Goal: Task Accomplishment & Management: Complete application form

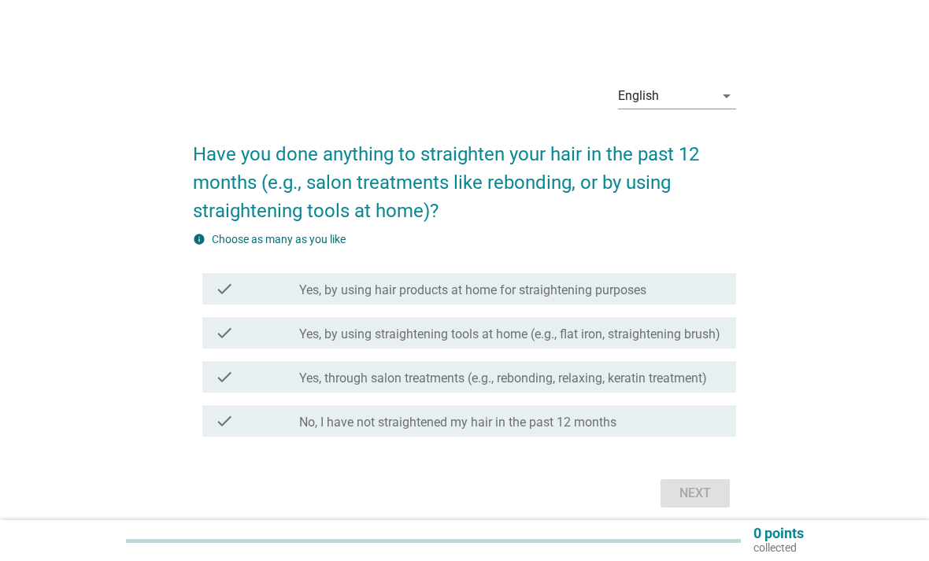
click at [718, 106] on icon "arrow_drop_down" at bounding box center [726, 96] width 19 height 19
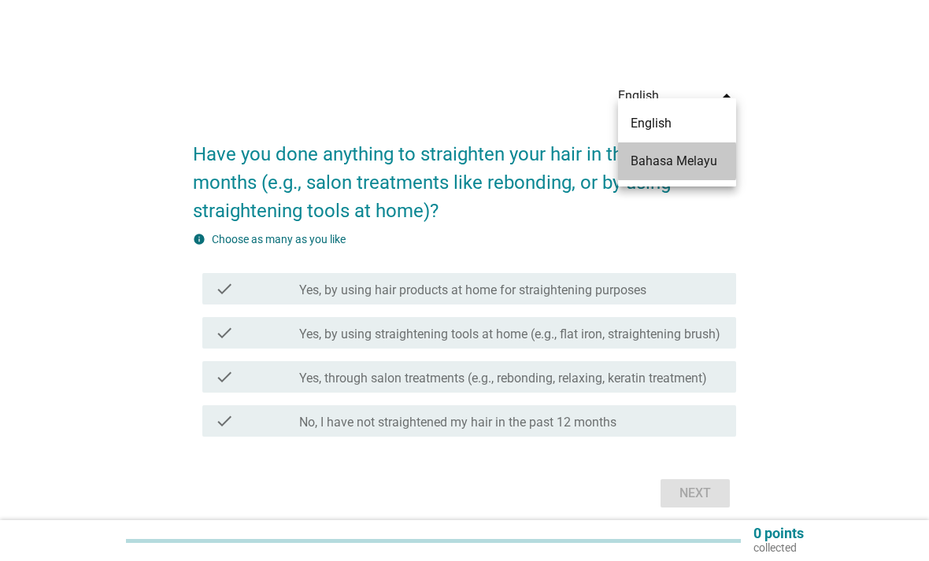
click at [656, 166] on div "Bahasa Melayu" at bounding box center [677, 161] width 93 height 19
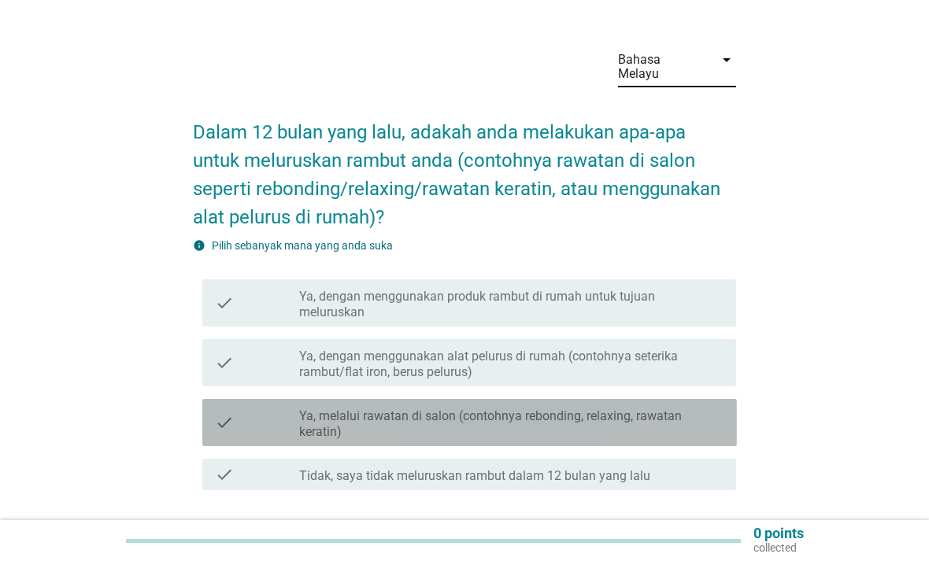
scroll to position [56, 0]
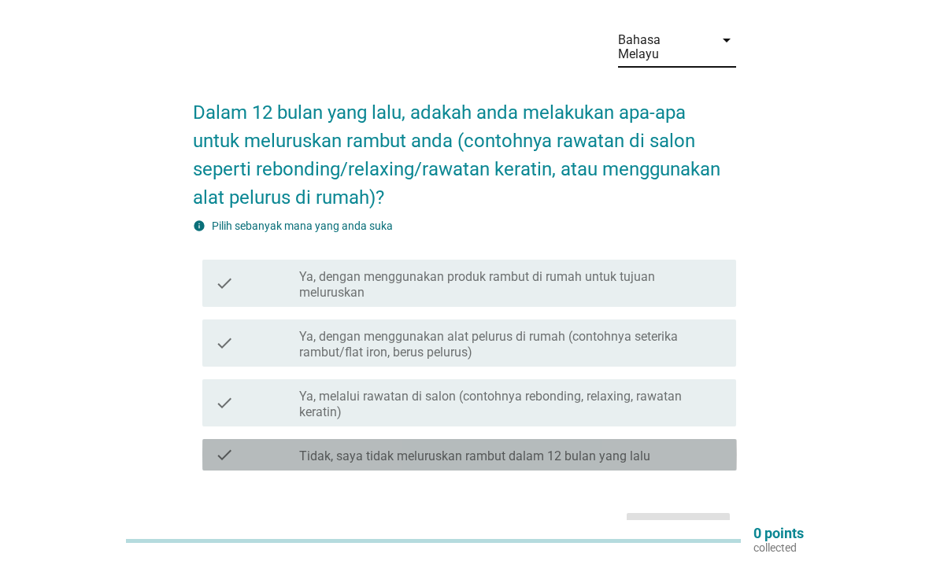
click at [260, 446] on div "check" at bounding box center [257, 455] width 85 height 19
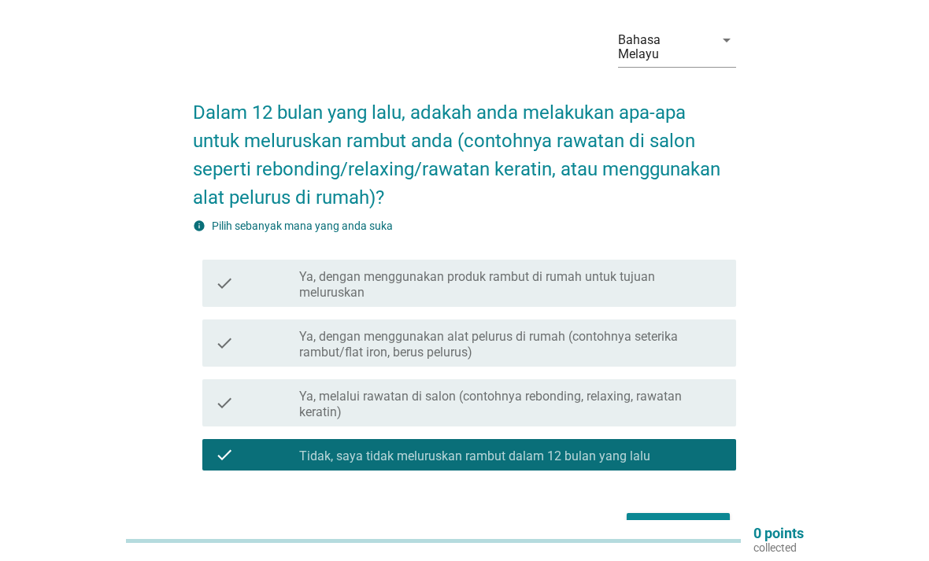
click at [690, 518] on div "Seterusnya" at bounding box center [678, 527] width 78 height 19
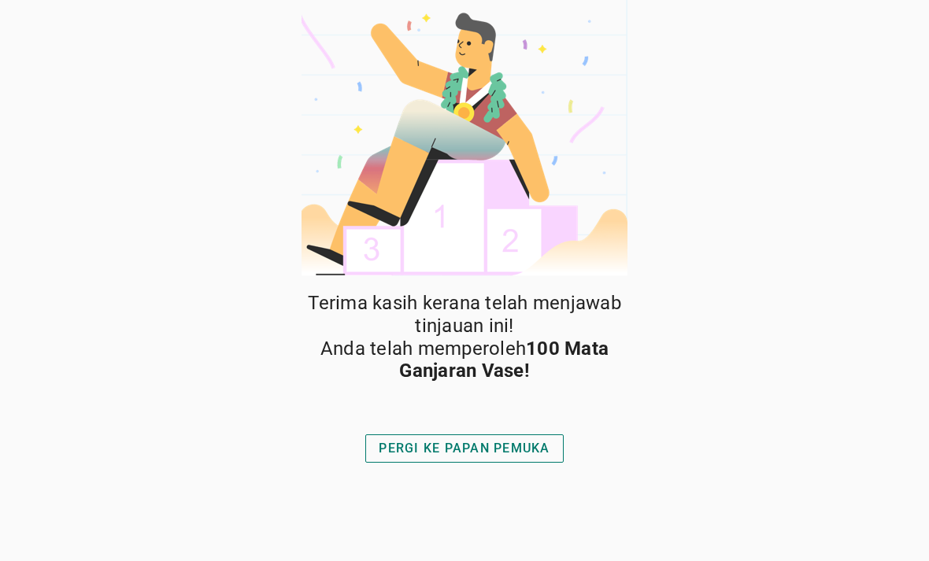
click at [439, 450] on div "PERGI KE PAPAN PEMUKA" at bounding box center [464, 448] width 171 height 19
